Goal: Navigation & Orientation: Find specific page/section

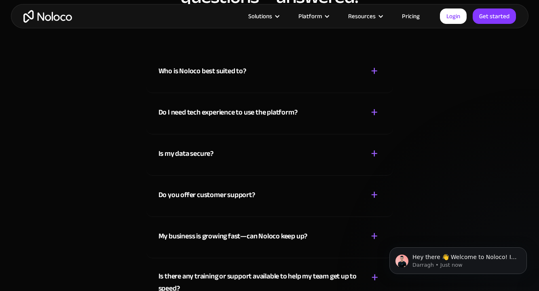
scroll to position [4716, 0]
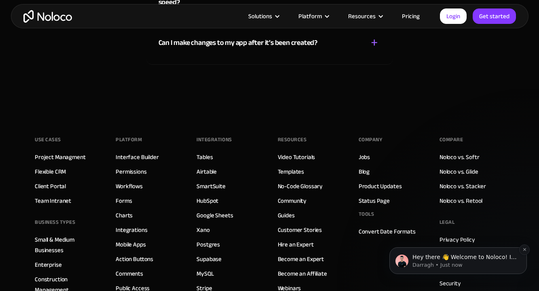
click at [437, 263] on p "Darragh • Just now" at bounding box center [464, 264] width 104 height 7
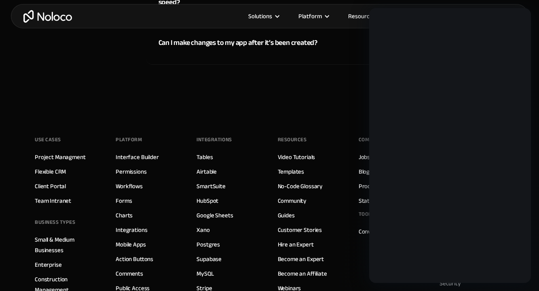
scroll to position [0, 0]
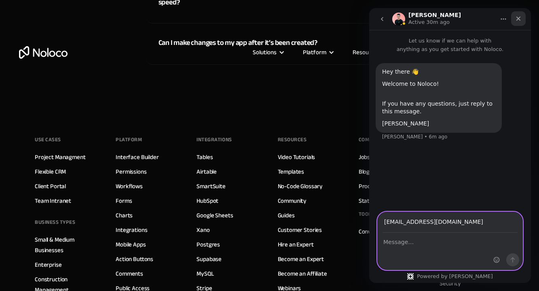
type input "aidan3martin@gmail.com"
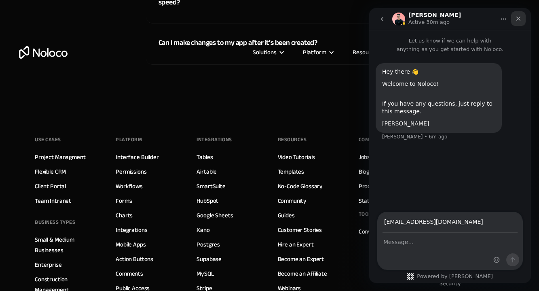
click at [520, 21] on icon "Close" at bounding box center [518, 18] width 6 height 6
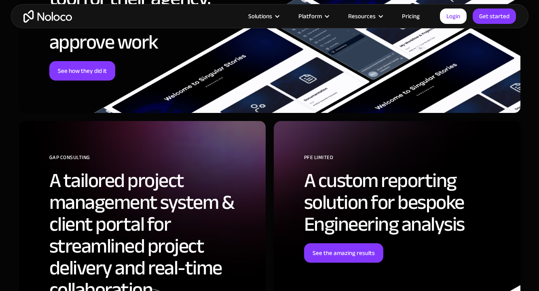
scroll to position [3304, 0]
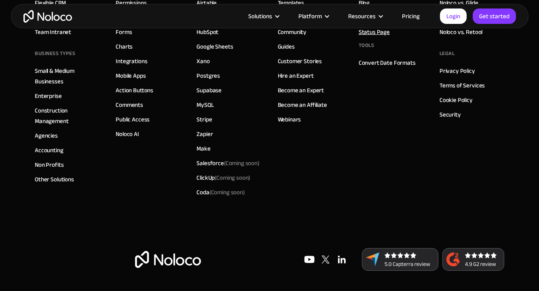
scroll to position [4885, 0]
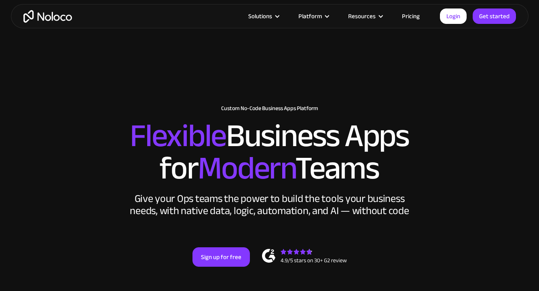
scroll to position [4885, 0]
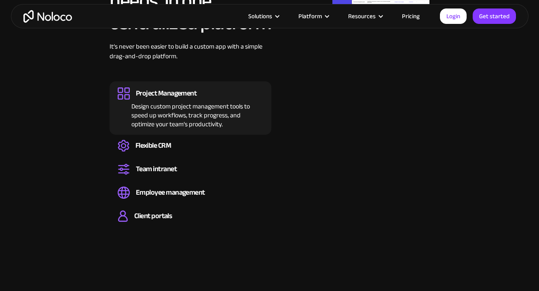
scroll to position [435, 0]
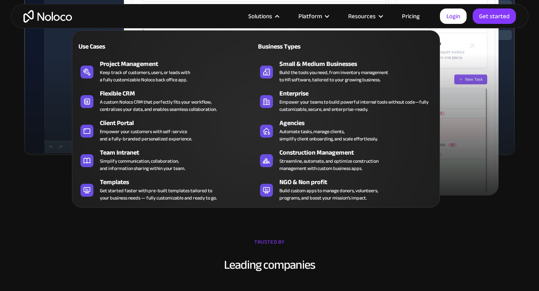
click at [275, 19] on div "Solutions" at bounding box center [263, 16] width 50 height 11
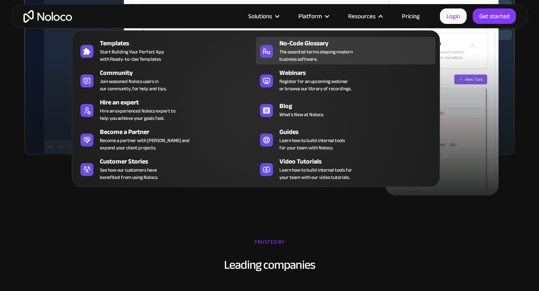
scroll to position [435, 0]
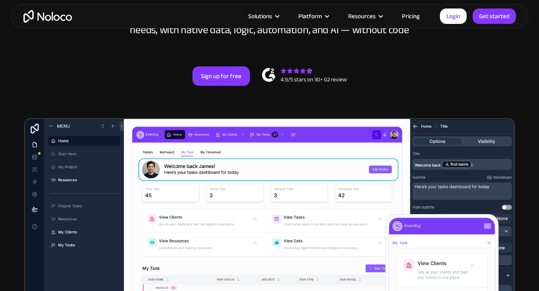
scroll to position [97, 0]
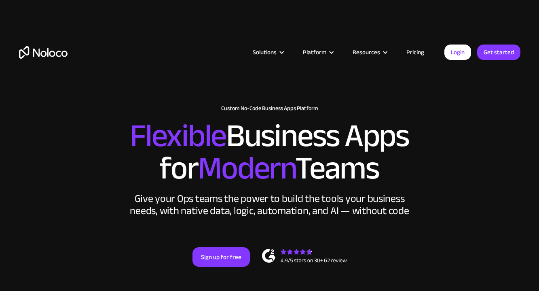
scroll to position [0, 0]
click at [492, 50] on link "Get started" at bounding box center [498, 51] width 43 height 15
